Goal: Find specific page/section: Find specific page/section

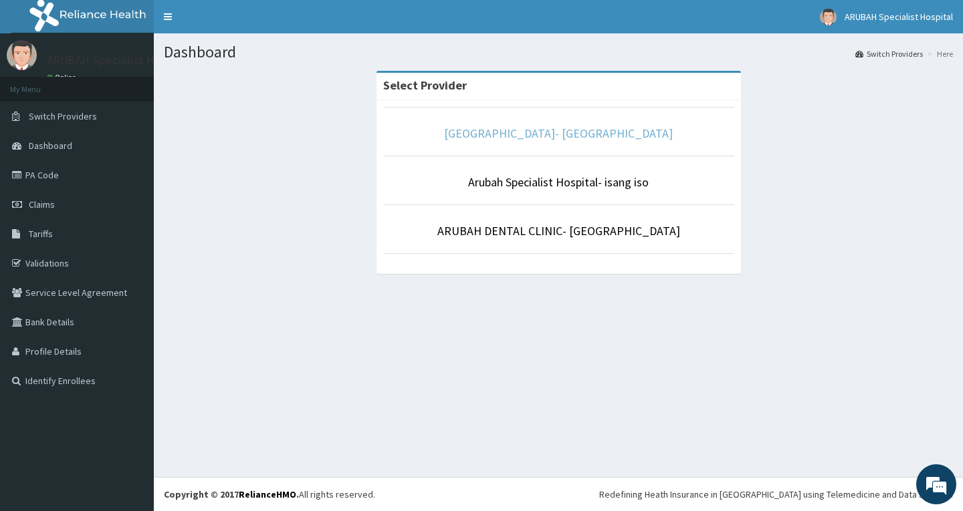
click at [564, 134] on link "[GEOGRAPHIC_DATA]- [GEOGRAPHIC_DATA]" at bounding box center [558, 133] width 229 height 15
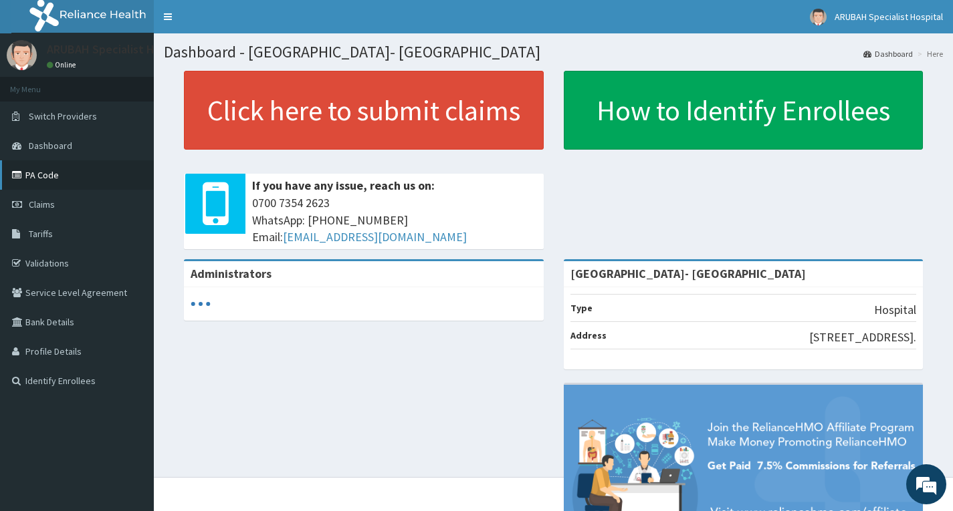
click at [41, 172] on link "PA Code" at bounding box center [77, 174] width 154 height 29
